Goal: Task Accomplishment & Management: Manage account settings

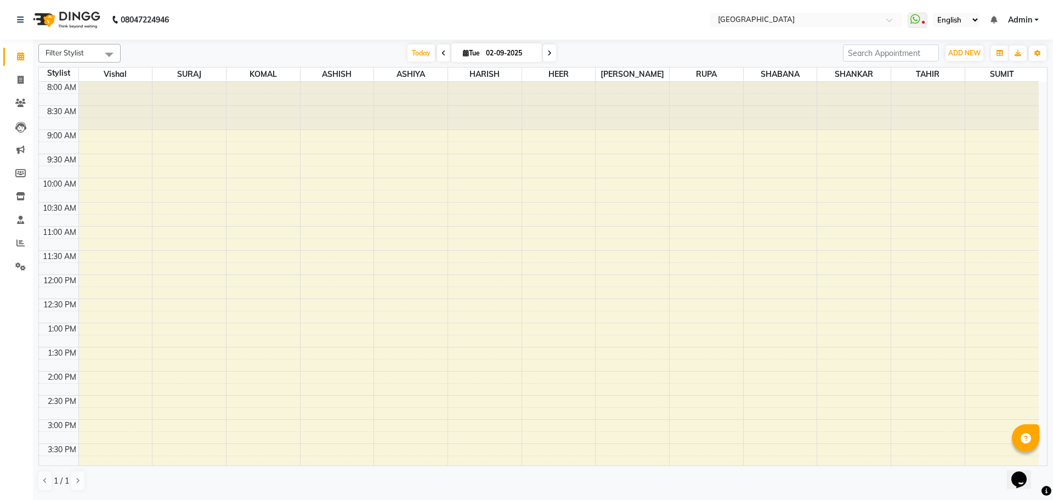
scroll to position [145, 0]
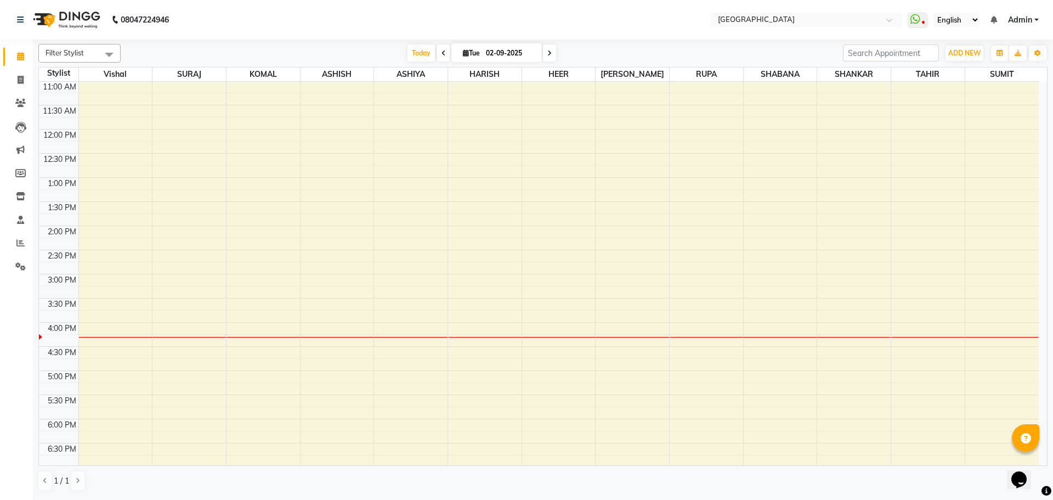
click at [763, 301] on div "8:00 AM 8:30 AM 9:00 AM 9:30 AM 10:00 AM 10:30 AM 11:00 AM 11:30 AM 12:00 PM 12…" at bounding box center [539, 322] width 1000 height 772
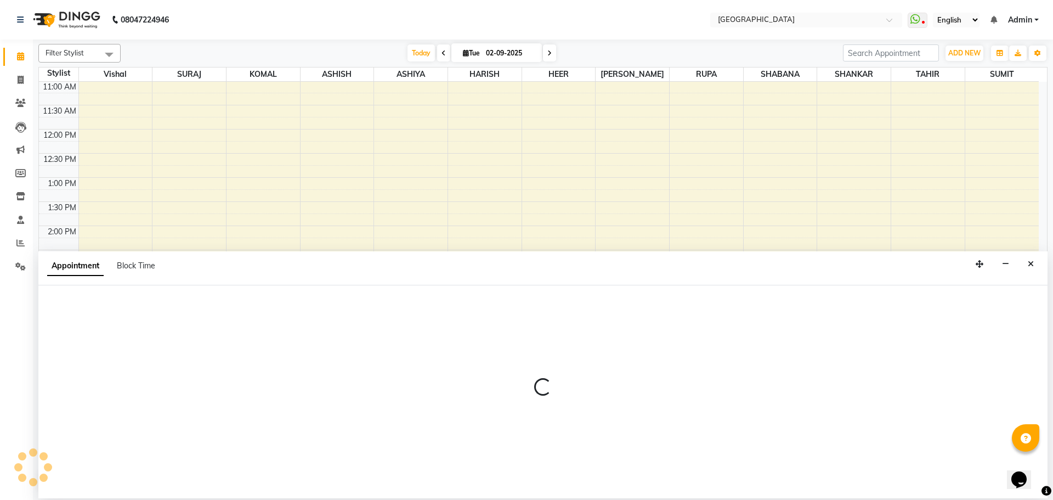
select select "78105"
select select "930"
select select "tentative"
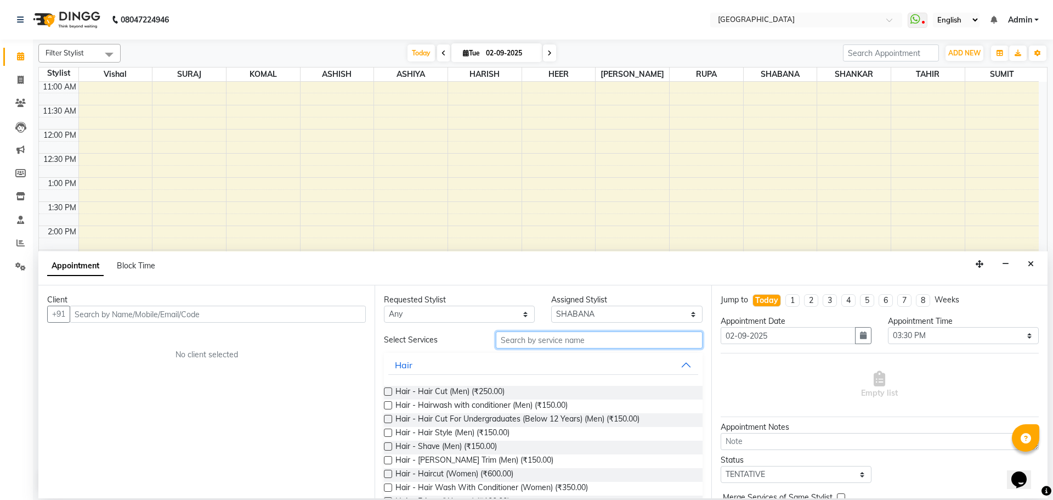
click at [528, 346] on input "text" at bounding box center [599, 339] width 207 height 17
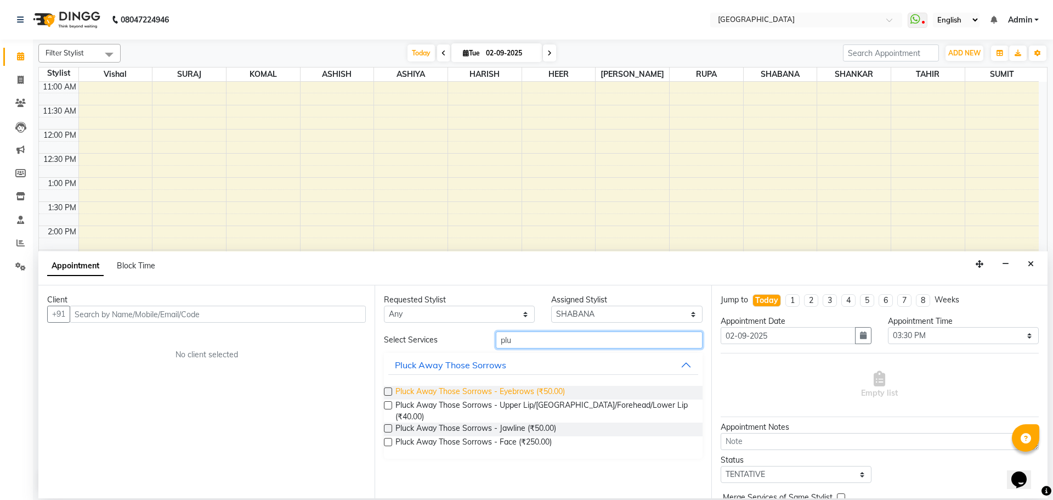
type input "plu"
click at [538, 391] on span "Pluck Away Those Sorrows - Eyebrows (₹50.00)" at bounding box center [481, 393] width 170 height 14
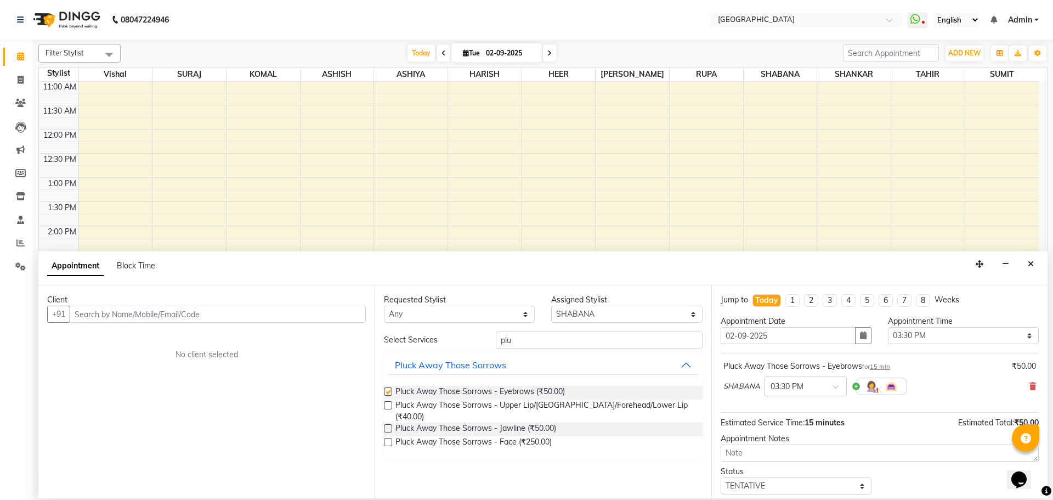
checkbox input "false"
click at [295, 311] on input "text" at bounding box center [218, 314] width 296 height 17
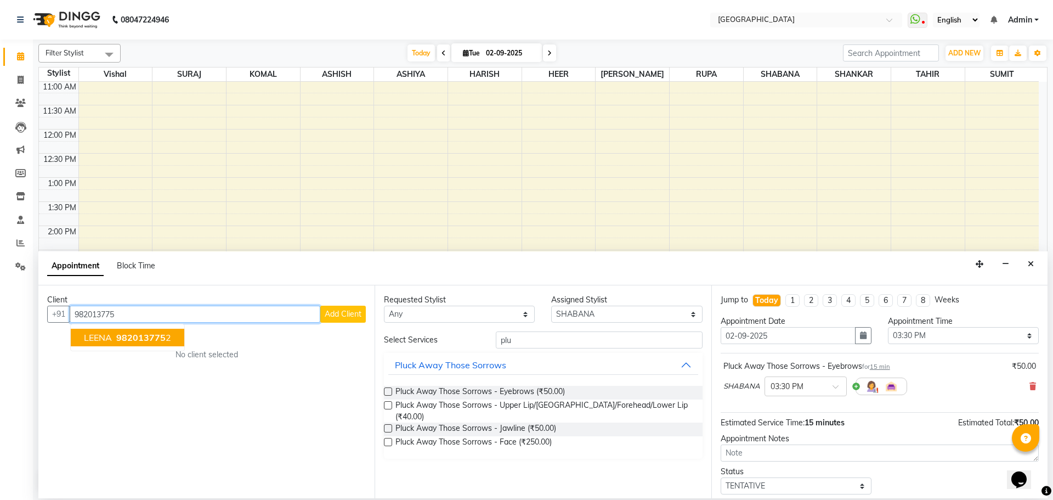
click at [142, 333] on span "982013775" at bounding box center [140, 337] width 49 height 11
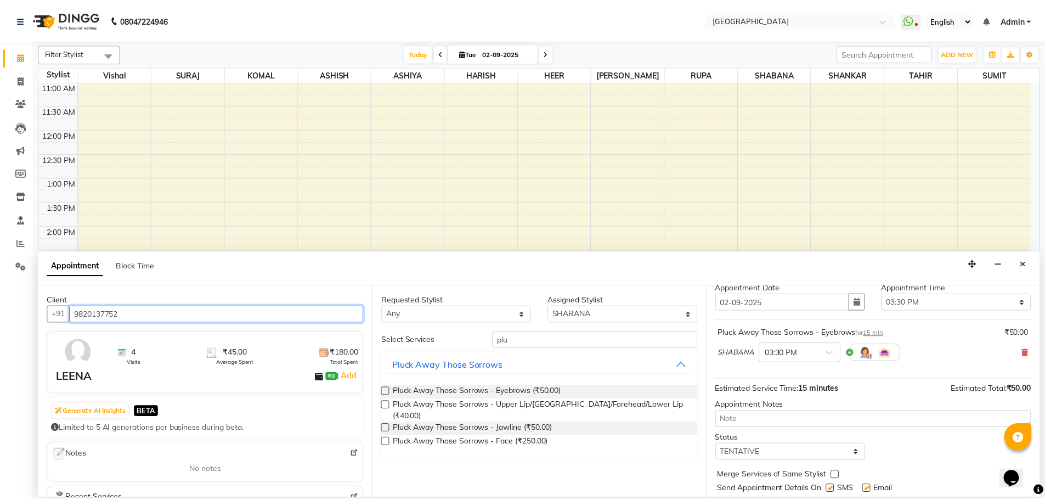
scroll to position [65, 0]
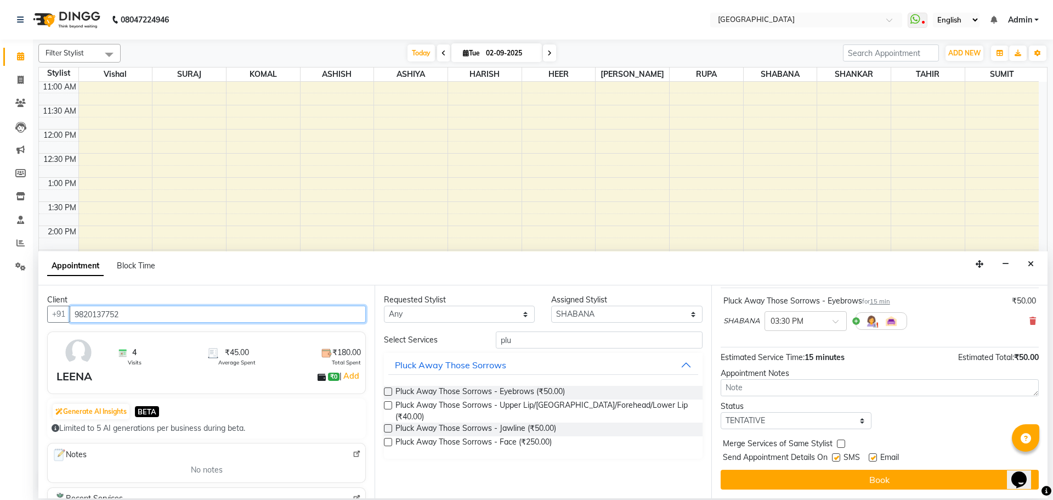
type input "9820137752"
click at [840, 440] on label at bounding box center [841, 443] width 8 height 8
click at [840, 441] on input "checkbox" at bounding box center [840, 444] width 7 height 7
checkbox input "true"
click at [836, 417] on select "Select TENTATIVE CONFIRM CHECK-IN UPCOMING" at bounding box center [796, 420] width 151 height 17
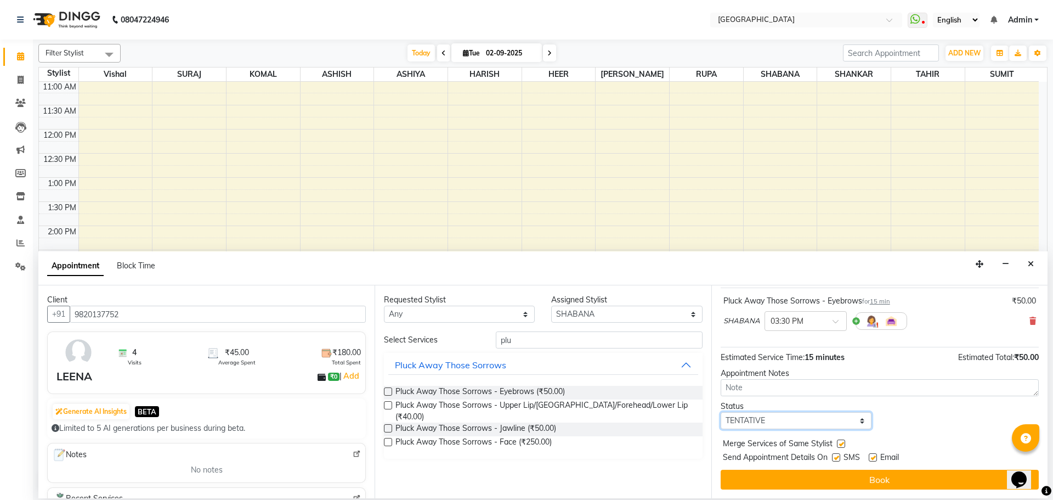
select select "check-in"
click at [721, 412] on select "Select TENTATIVE CONFIRM CHECK-IN UPCOMING" at bounding box center [796, 420] width 151 height 17
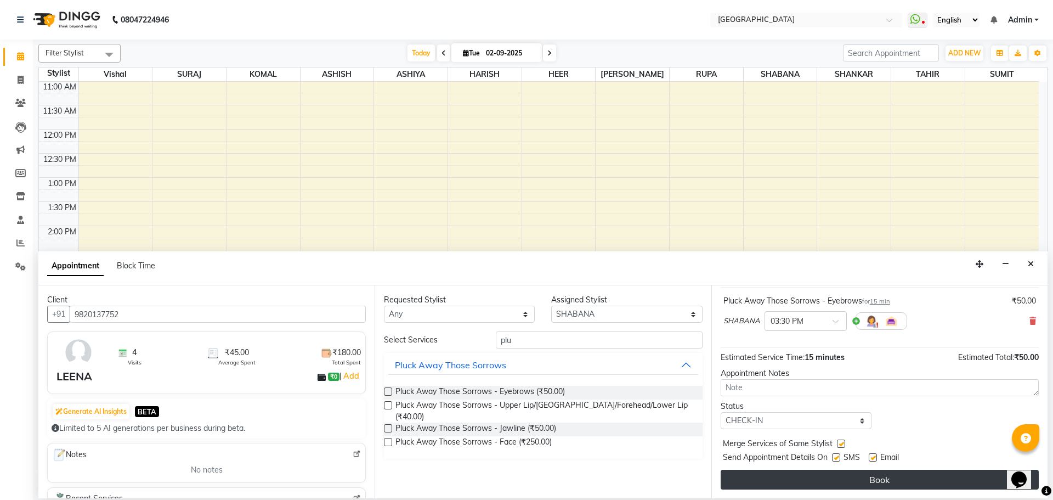
click at [888, 475] on button "Book" at bounding box center [880, 480] width 318 height 20
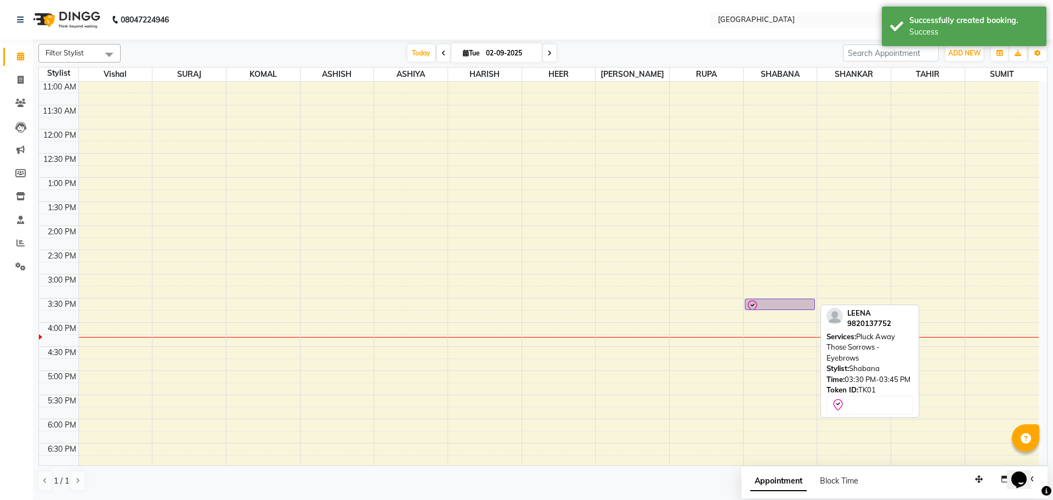
click at [770, 305] on div at bounding box center [780, 306] width 68 height 13
select select "8"
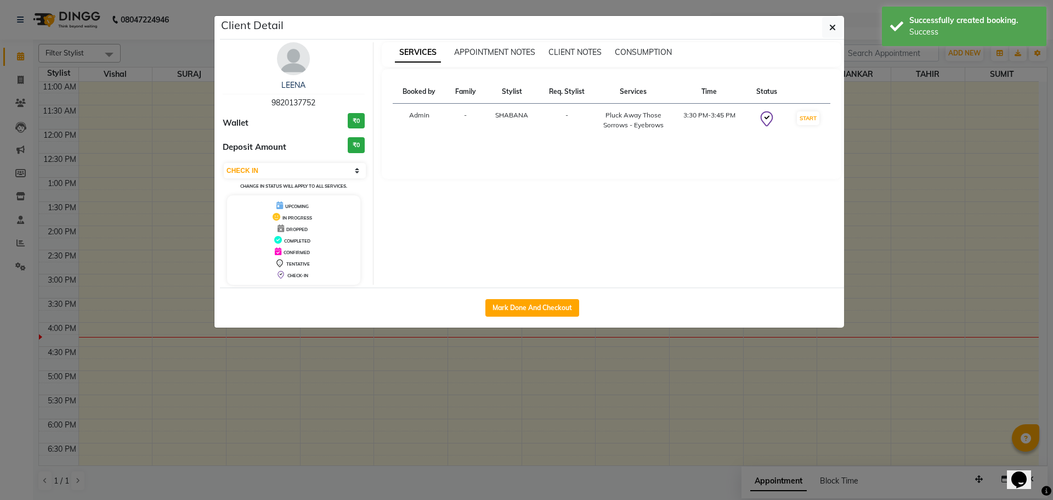
click at [528, 307] on button "Mark Done And Checkout" at bounding box center [533, 308] width 94 height 18
select select "508"
select select "service"
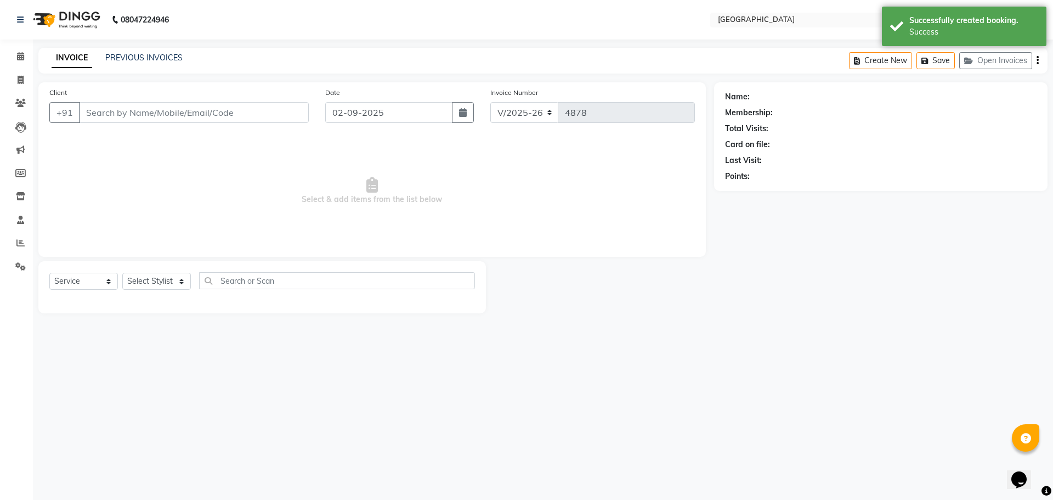
type input "9820137752"
select select "78105"
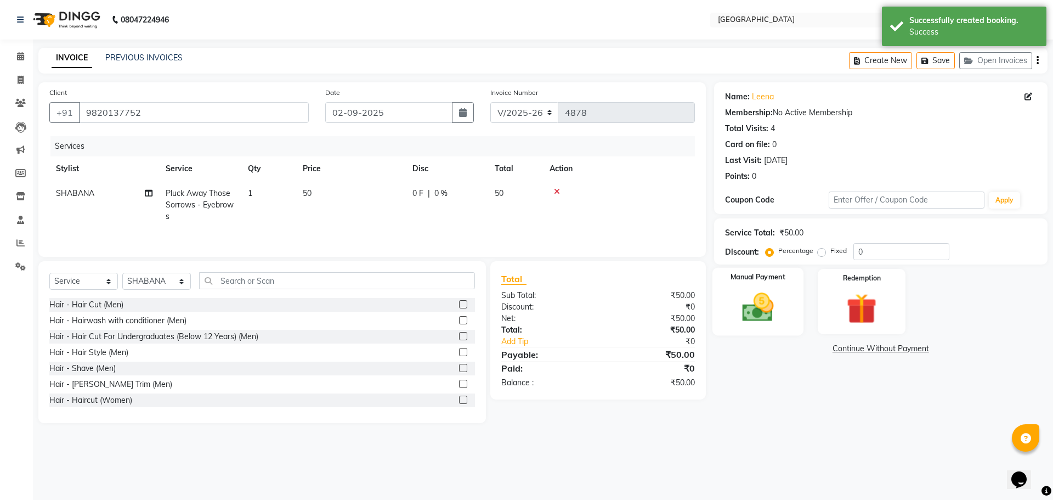
click at [758, 307] on img at bounding box center [757, 307] width 51 height 36
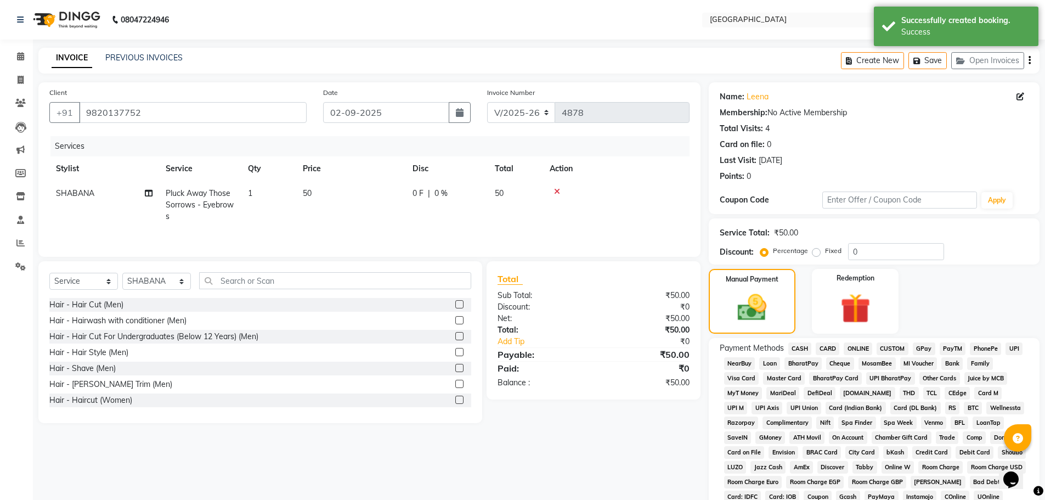
click at [920, 347] on span "GPay" at bounding box center [924, 348] width 22 height 13
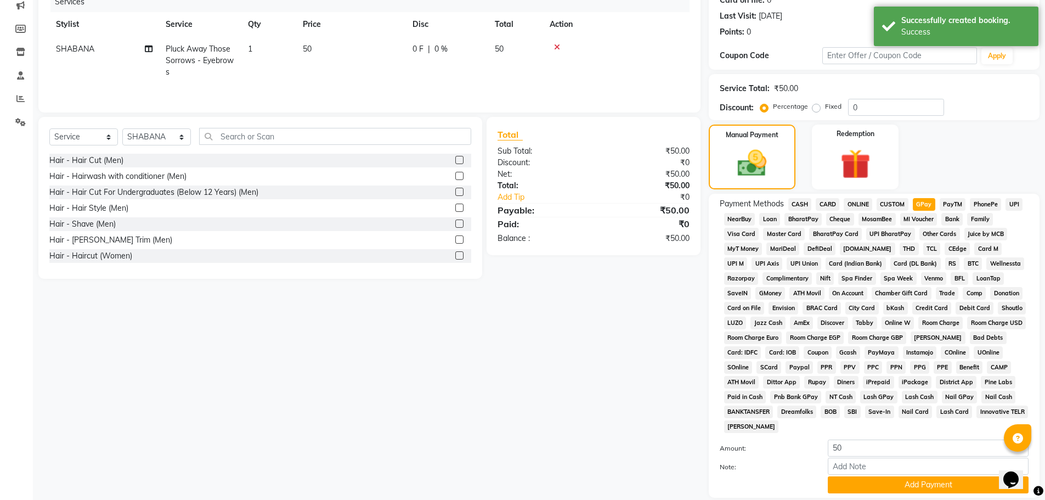
scroll to position [223, 0]
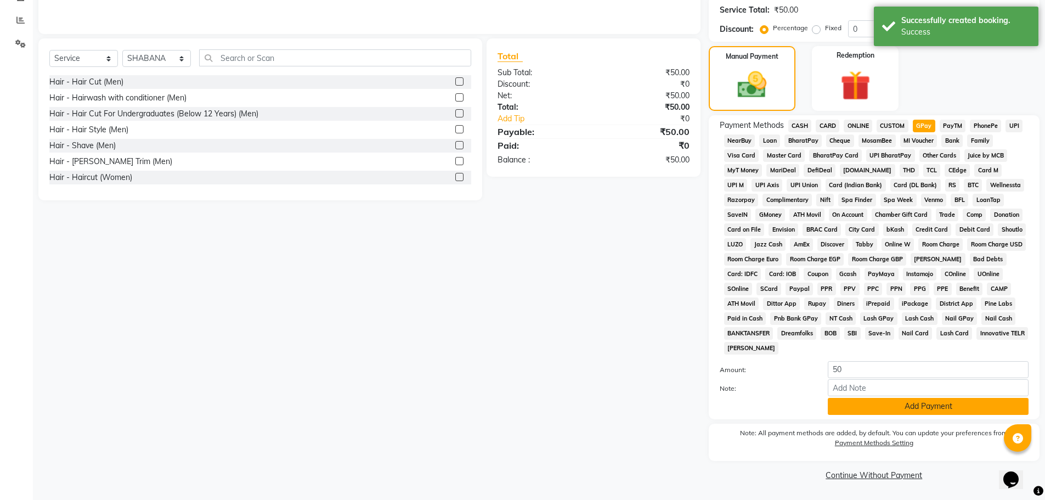
click at [918, 409] on button "Add Payment" at bounding box center [928, 406] width 201 height 17
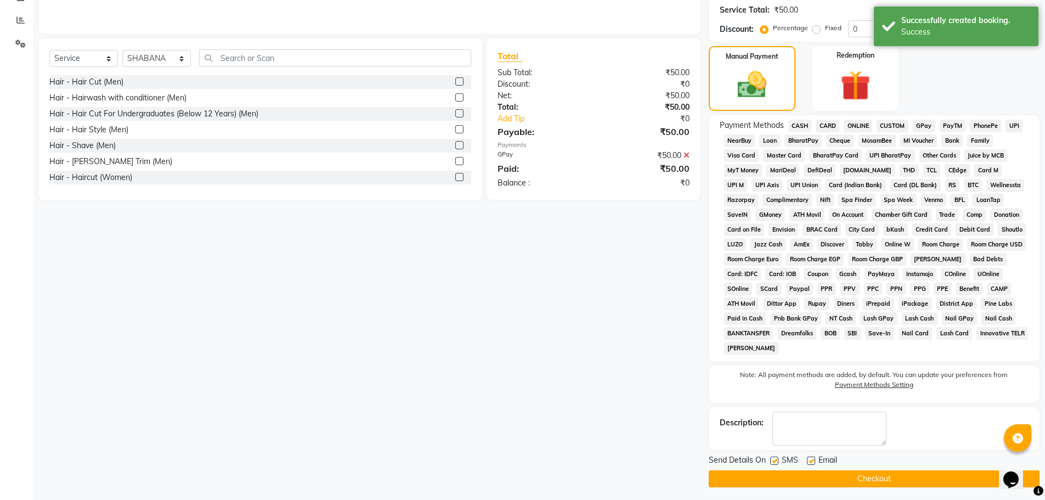
click at [688, 154] on icon at bounding box center [687, 155] width 6 height 8
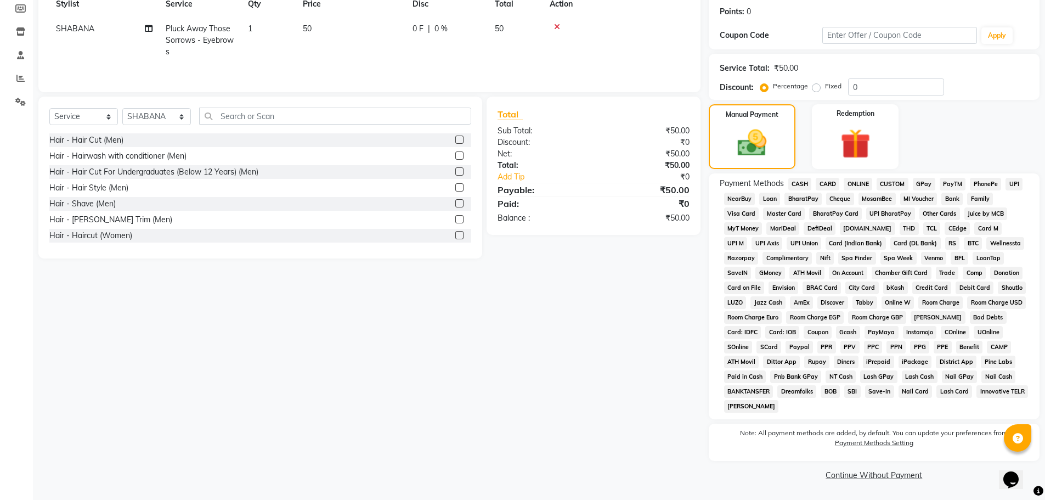
click at [802, 185] on span "CASH" at bounding box center [800, 184] width 24 height 13
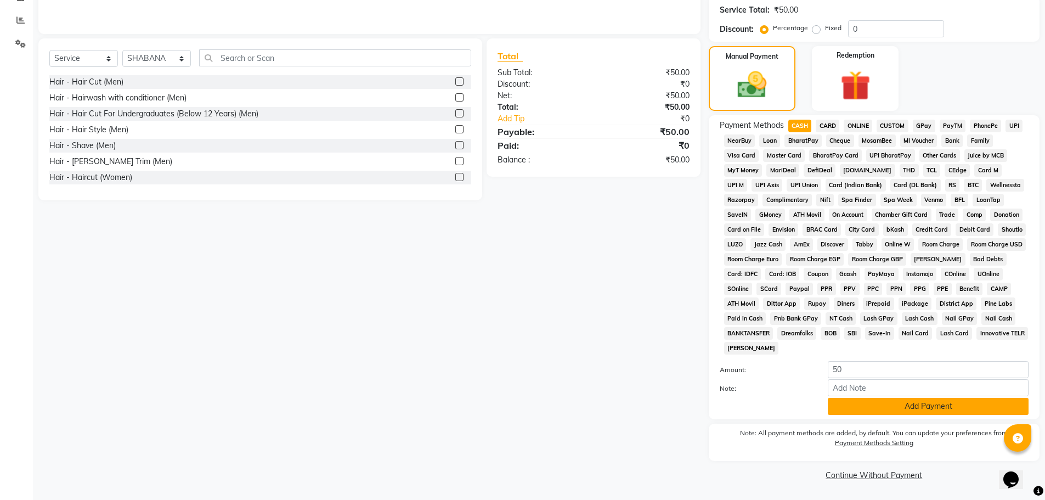
click at [915, 409] on button "Add Payment" at bounding box center [928, 406] width 201 height 17
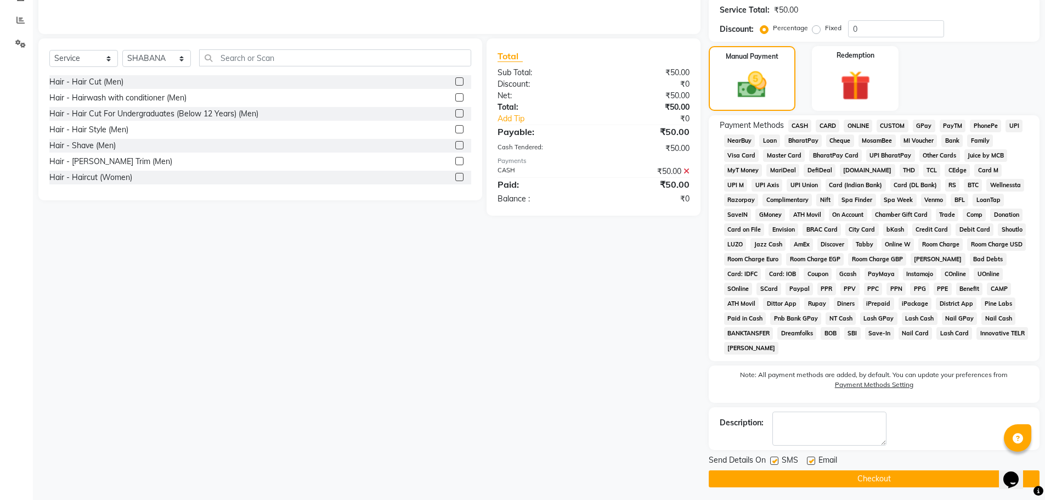
click at [867, 481] on button "Checkout" at bounding box center [874, 478] width 331 height 17
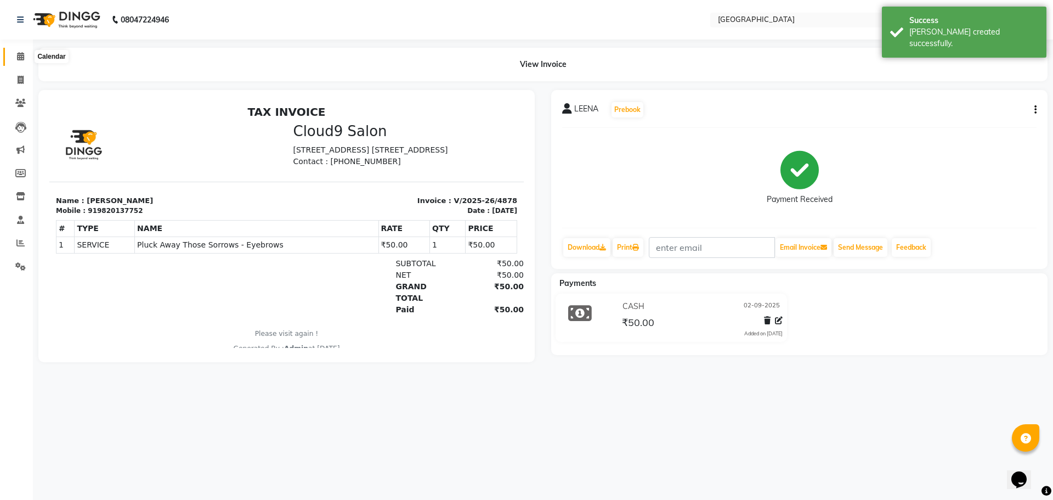
drag, startPoint x: 20, startPoint y: 55, endPoint x: 40, endPoint y: 51, distance: 20.1
click at [20, 55] on icon at bounding box center [20, 56] width 7 height 8
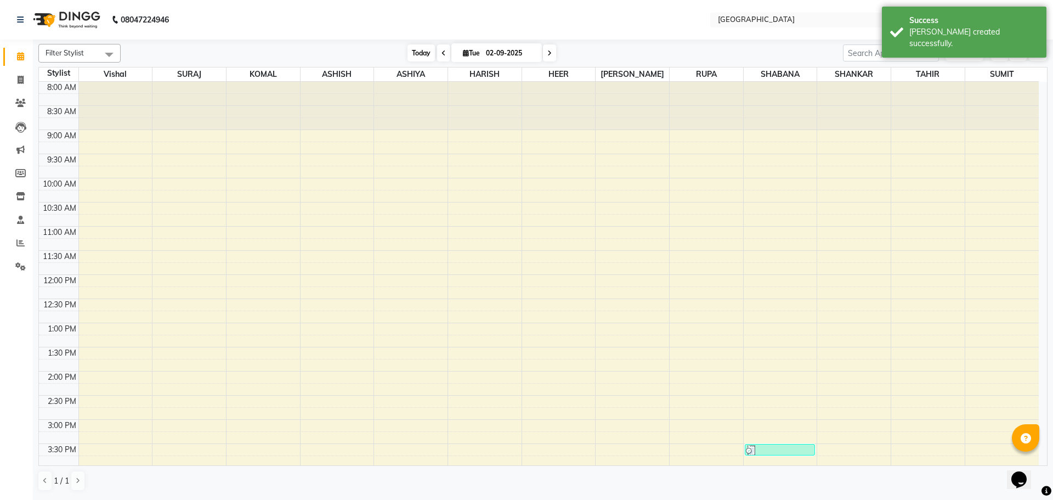
click at [422, 55] on span "Today" at bounding box center [421, 52] width 27 height 17
